Goal: Information Seeking & Learning: Learn about a topic

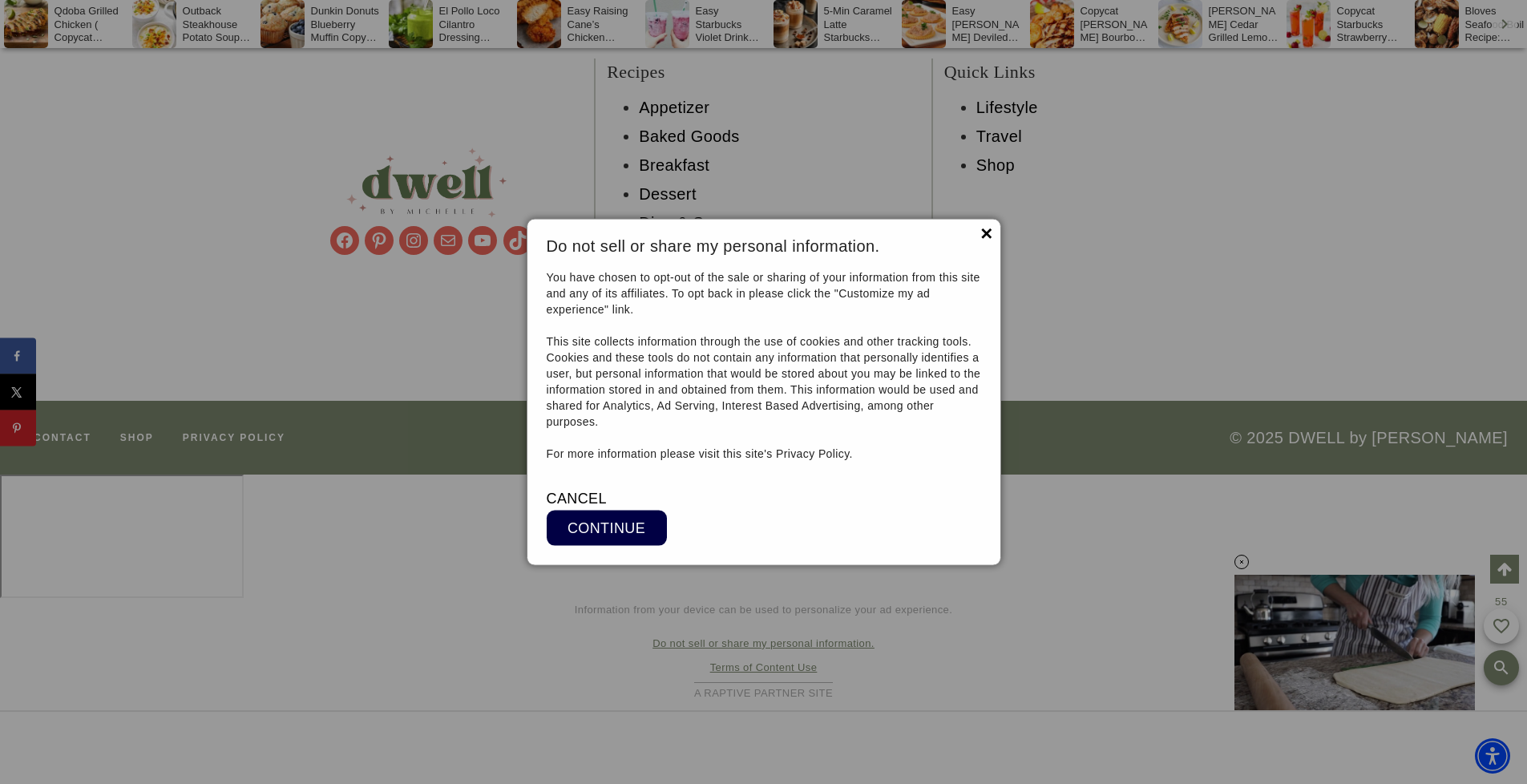
scroll to position [15932, 0]
